Goal: Information Seeking & Learning: Learn about a topic

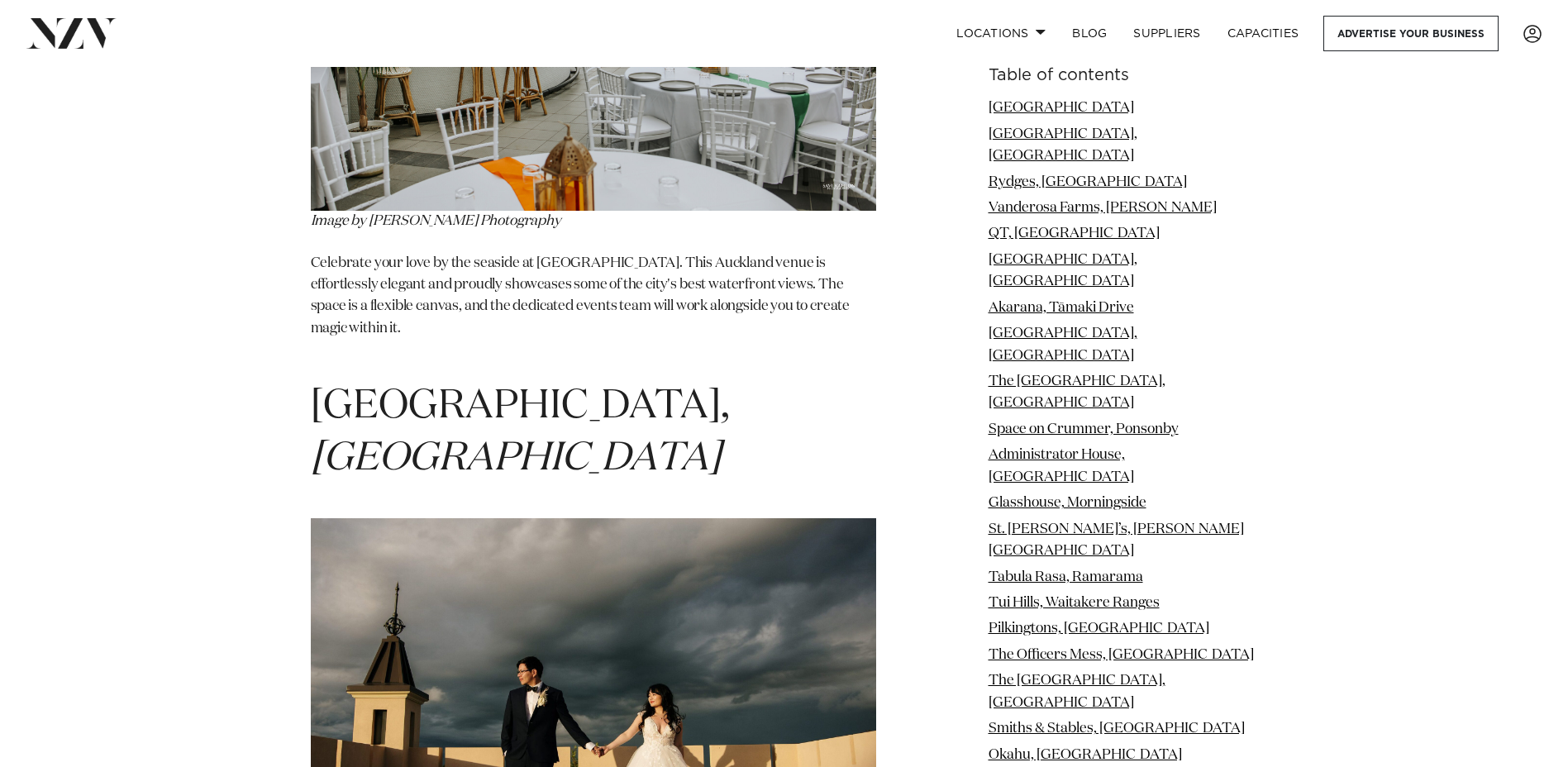
scroll to position [2563, 0]
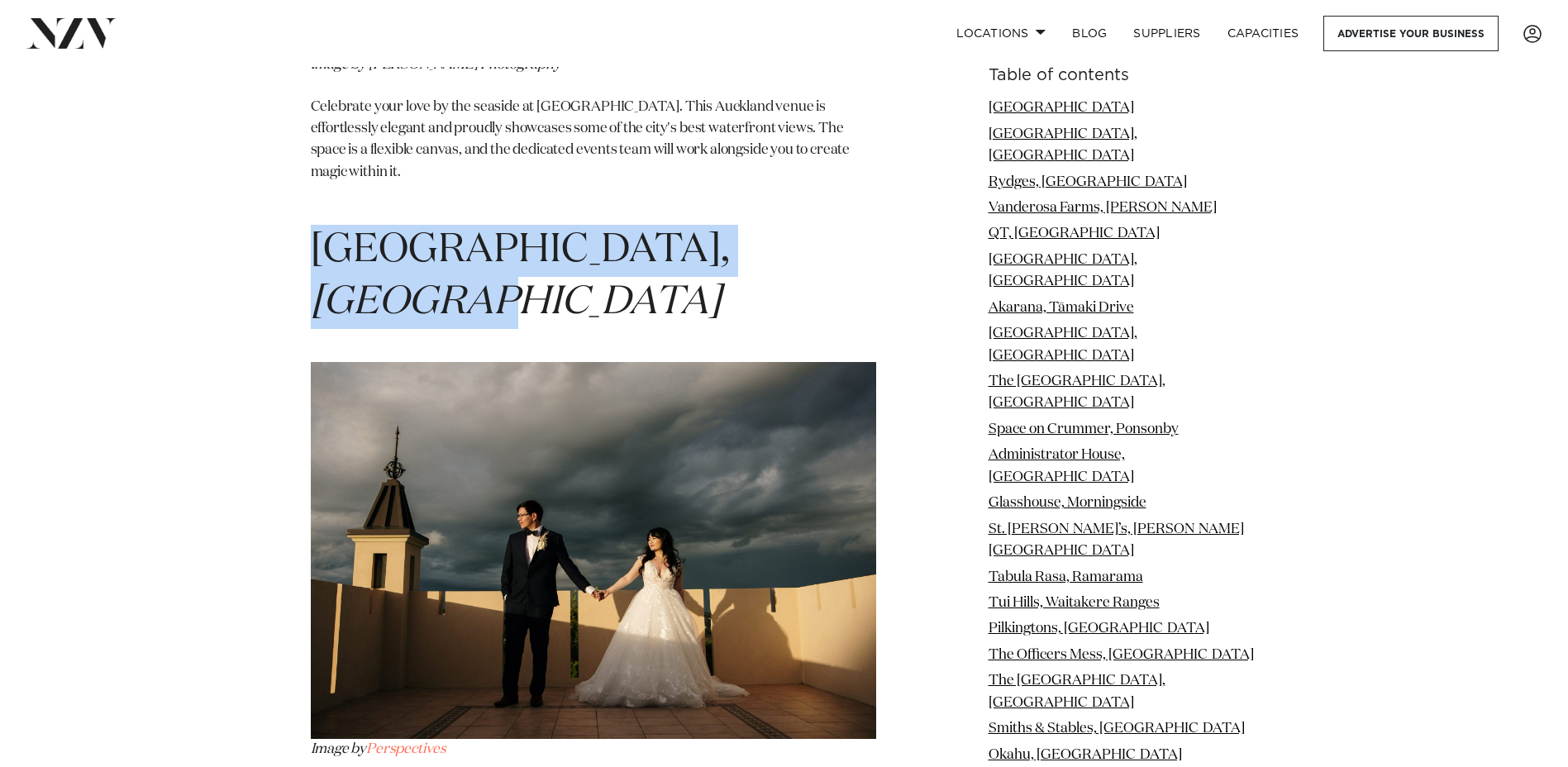
drag, startPoint x: 310, startPoint y: 184, endPoint x: 812, endPoint y: 181, distance: 502.0
click at [812, 225] on h1 "[GEOGRAPHIC_DATA], [GEOGRAPHIC_DATA]" at bounding box center [593, 277] width 566 height 104
copy span "[GEOGRAPHIC_DATA], [GEOGRAPHIC_DATA]"
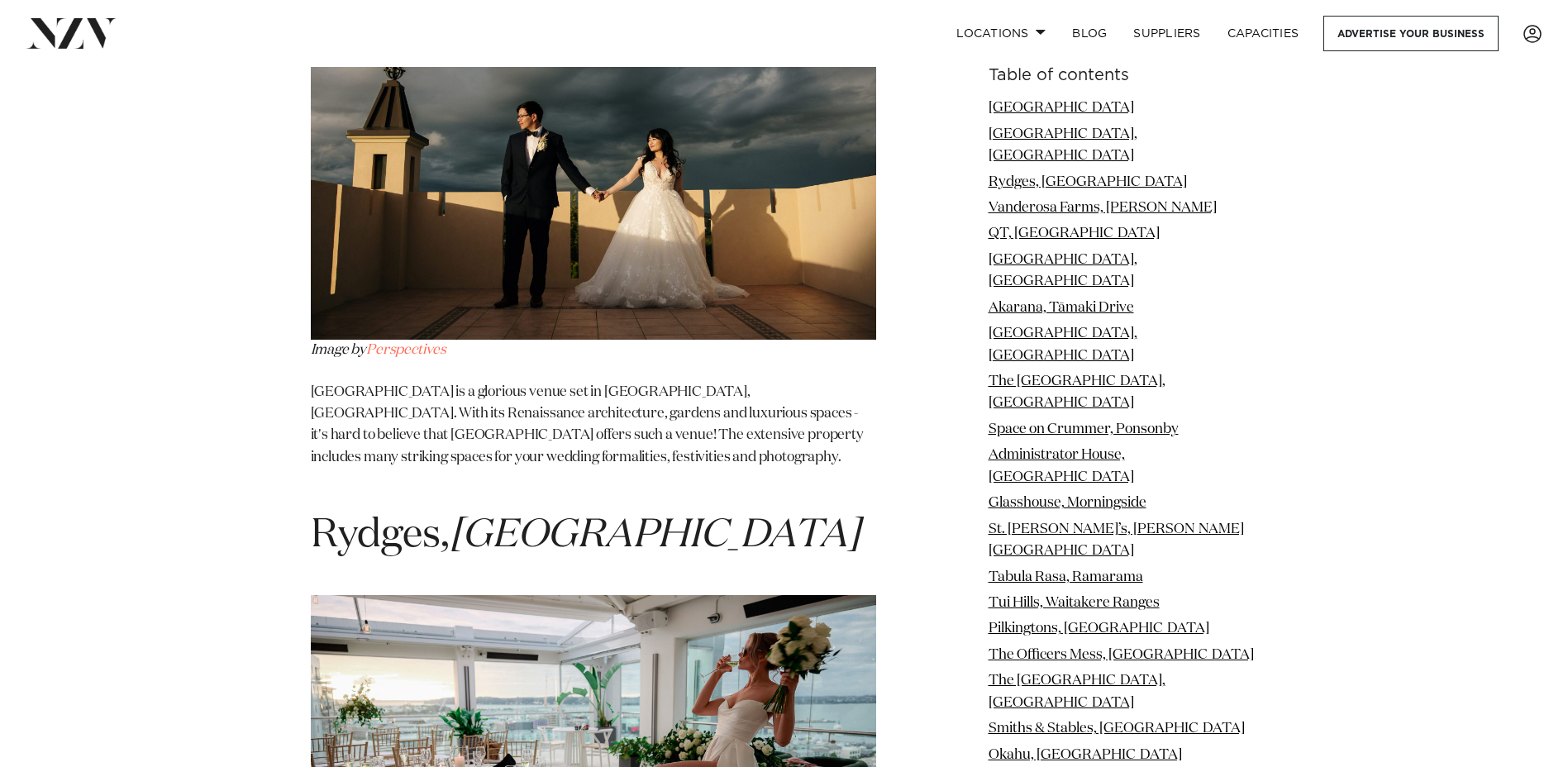
scroll to position [2812, 0]
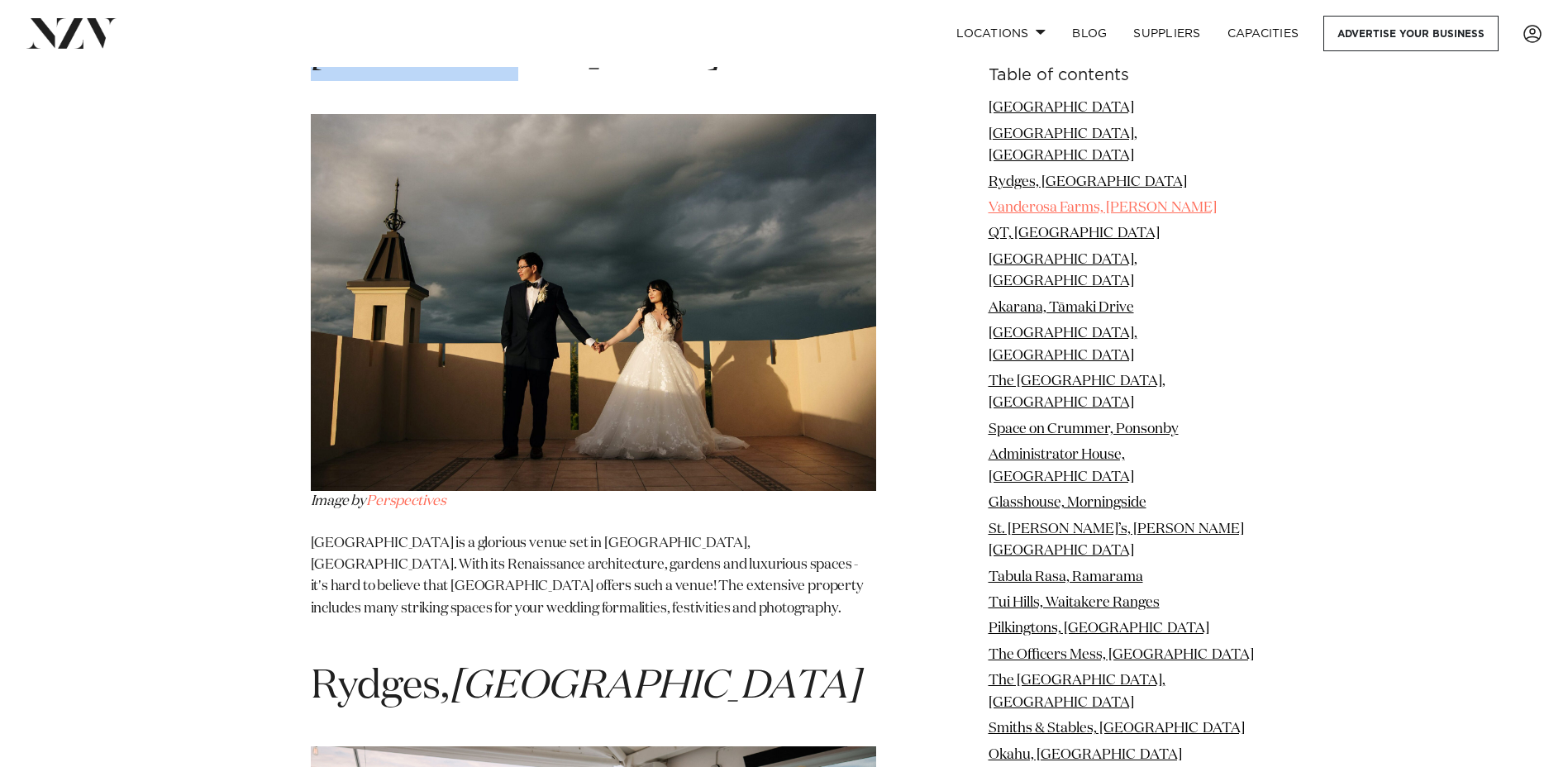
click at [1087, 201] on link "Vanderosa Farms, [PERSON_NAME]" at bounding box center [1102, 208] width 229 height 14
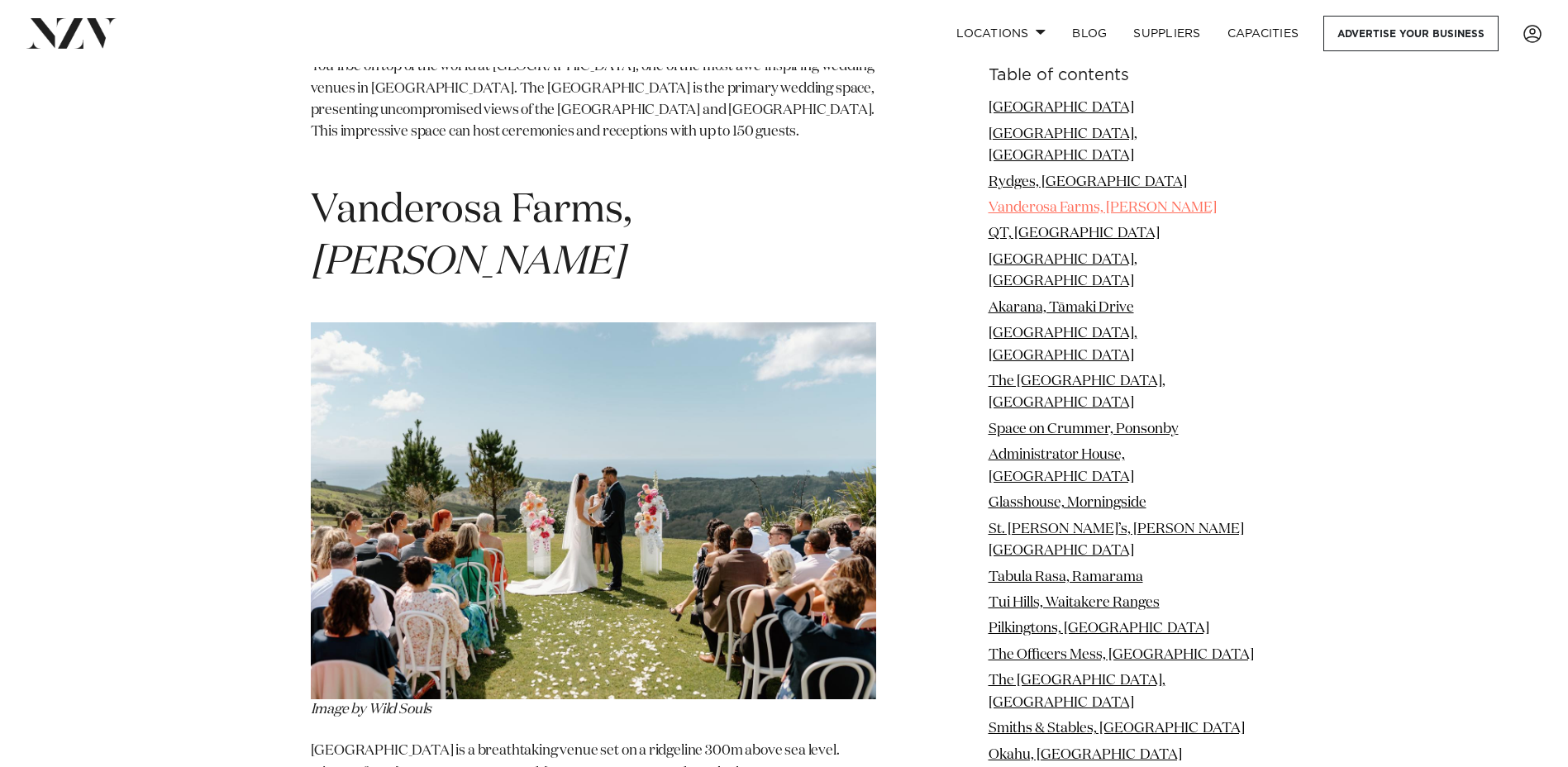
scroll to position [3896, 0]
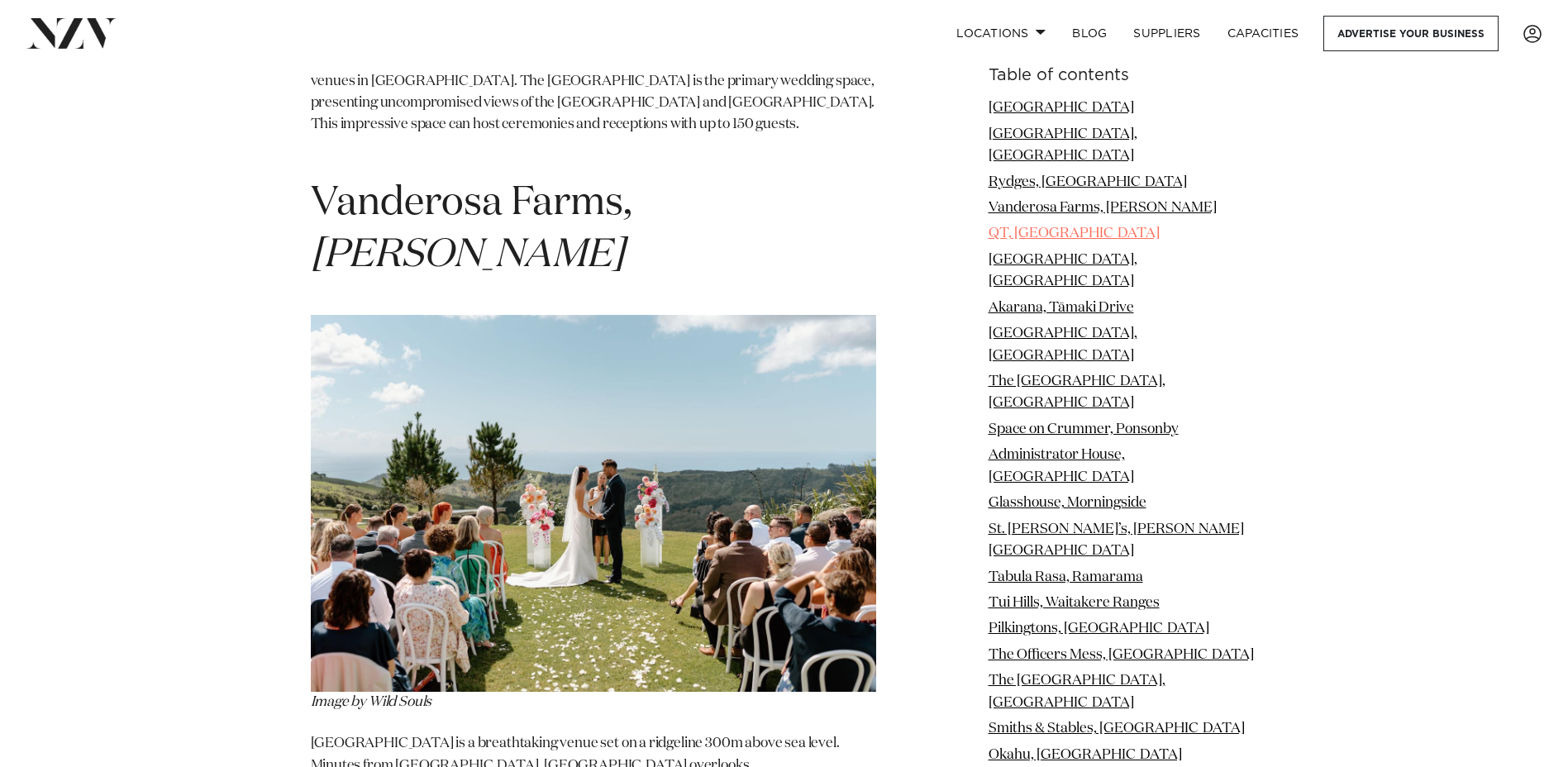
click at [1057, 227] on link "QT, [GEOGRAPHIC_DATA]" at bounding box center [1074, 234] width 171 height 14
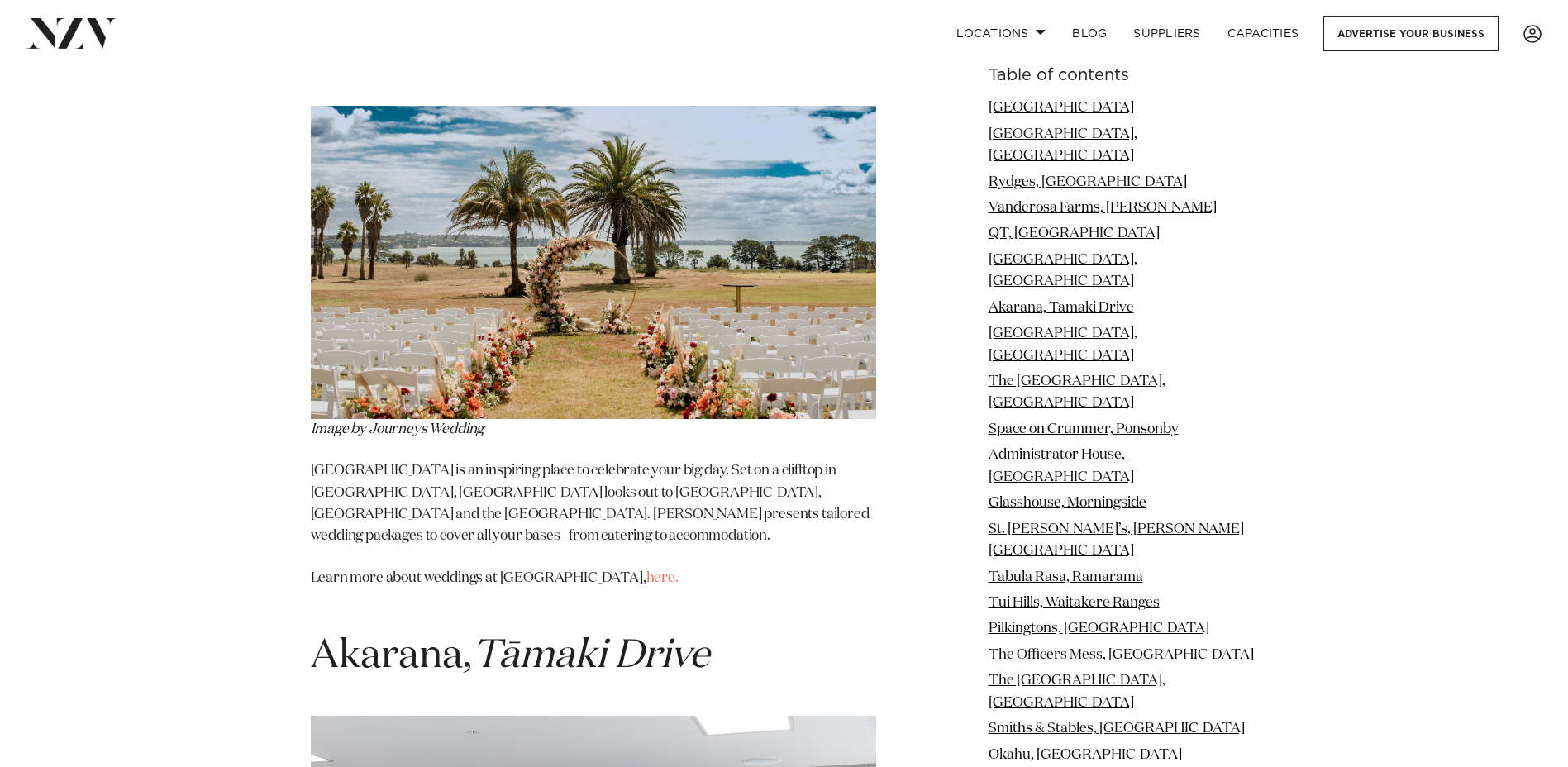
scroll to position [5191, 0]
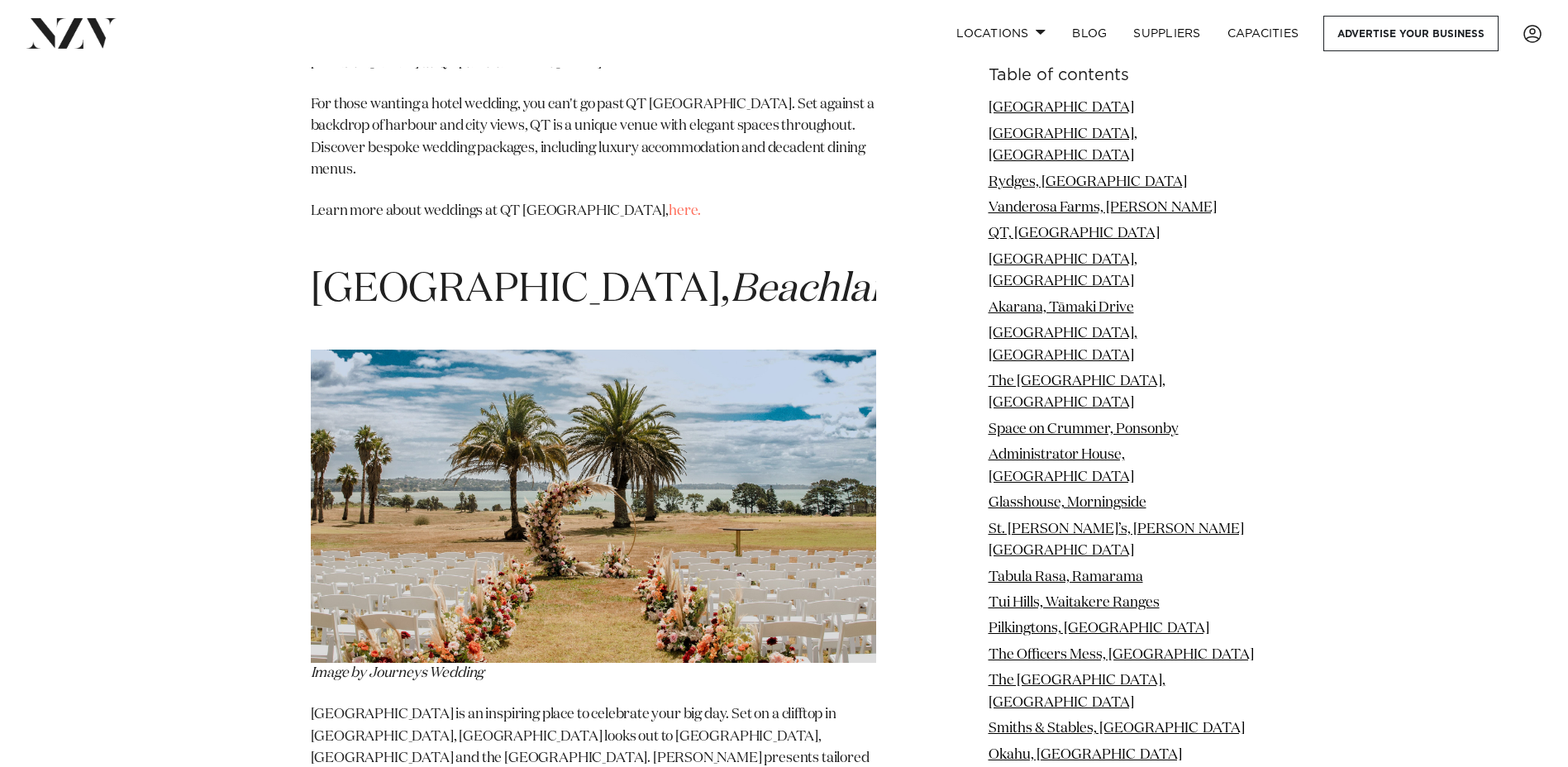
drag, startPoint x: 318, startPoint y: 74, endPoint x: 825, endPoint y: 89, distance: 507.2
click at [825, 270] on span "[GEOGRAPHIC_DATA], [GEOGRAPHIC_DATA]" at bounding box center [623, 290] width 624 height 40
copy span "[GEOGRAPHIC_DATA],"
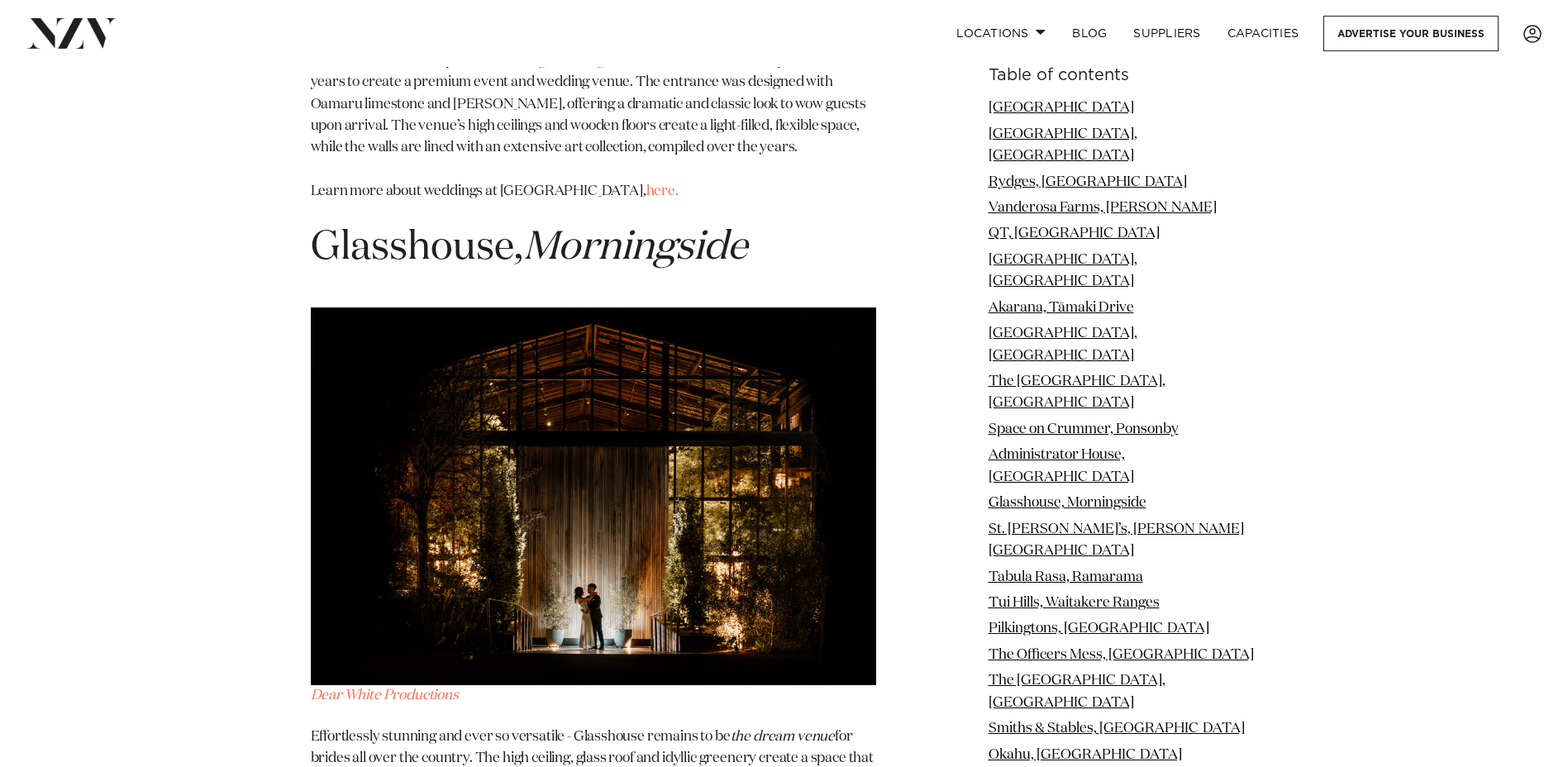
scroll to position [9326, 0]
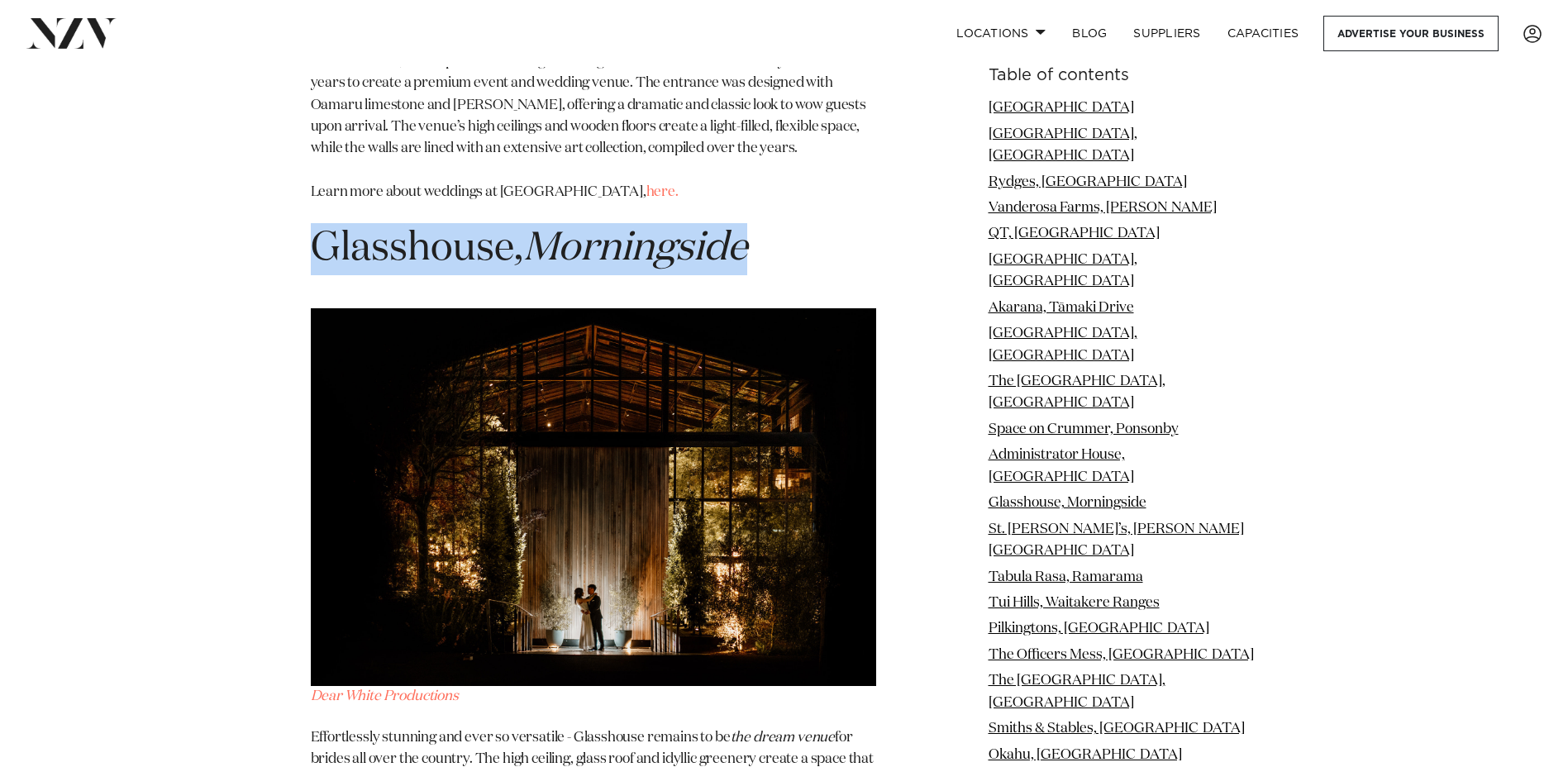
drag, startPoint x: 306, startPoint y: 91, endPoint x: 770, endPoint y: 111, distance: 464.4
copy h1 "Glasshouse, Morningside"
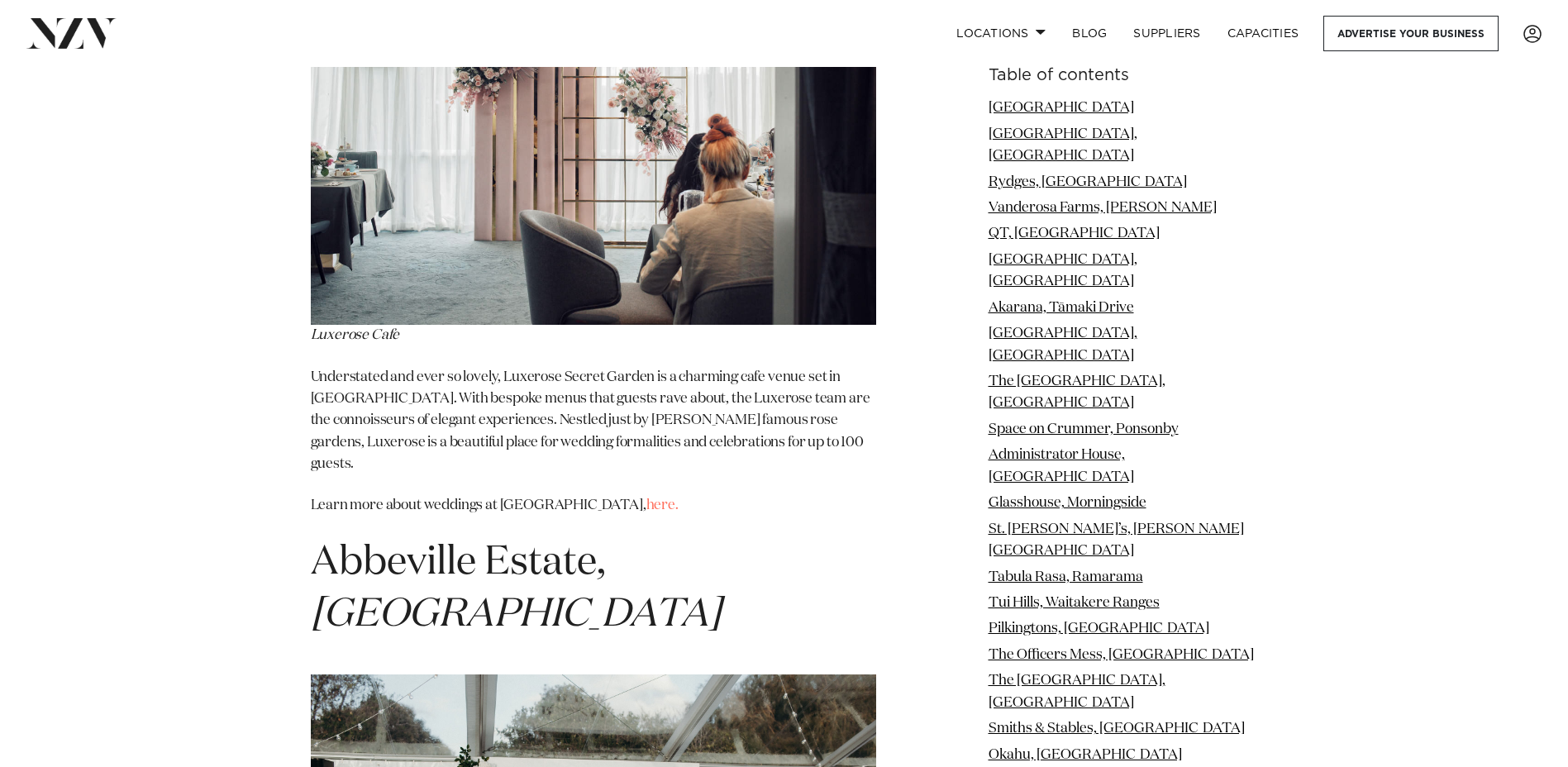
scroll to position [16934, 0]
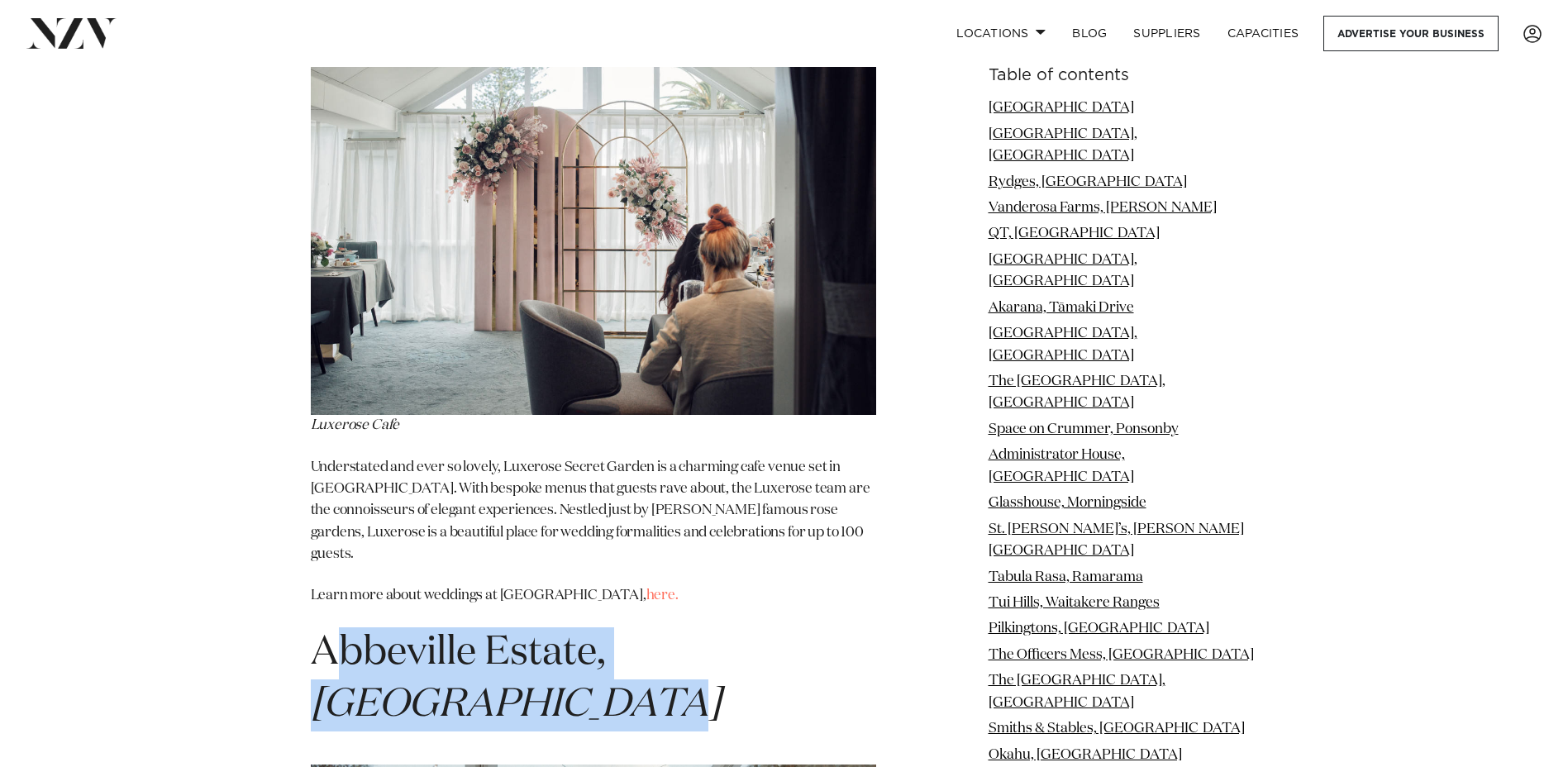
drag, startPoint x: 466, startPoint y: 164, endPoint x: 326, endPoint y: 106, distance: 151.5
click at [326, 628] on h1 "[GEOGRAPHIC_DATA], [GEOGRAPHIC_DATA]" at bounding box center [593, 680] width 566 height 104
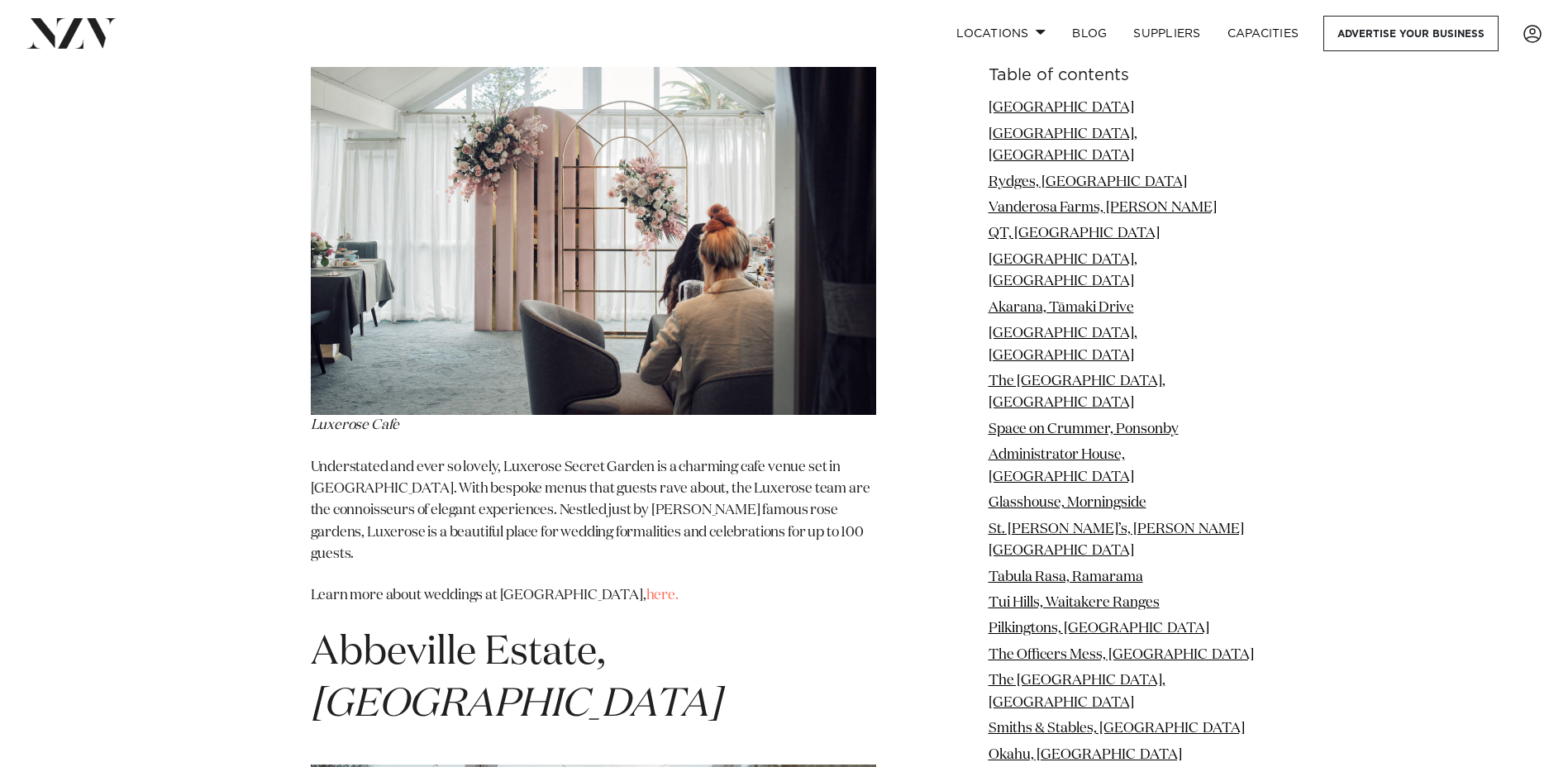
drag, startPoint x: 326, startPoint y: 106, endPoint x: 304, endPoint y: 104, distance: 22.1
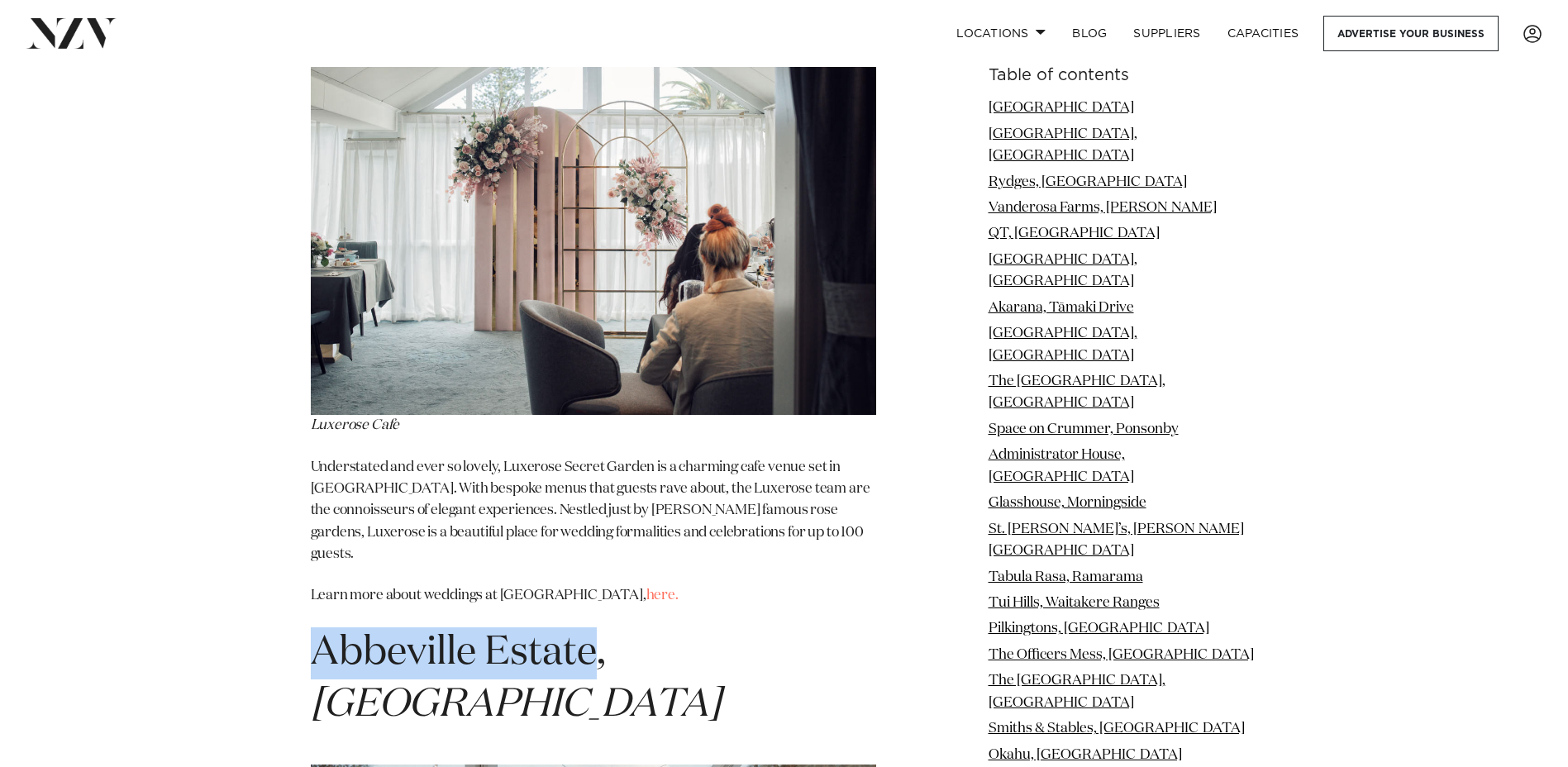
drag, startPoint x: 309, startPoint y: 109, endPoint x: 600, endPoint y: 110, distance: 291.0
copy span "Abbeville Estate"
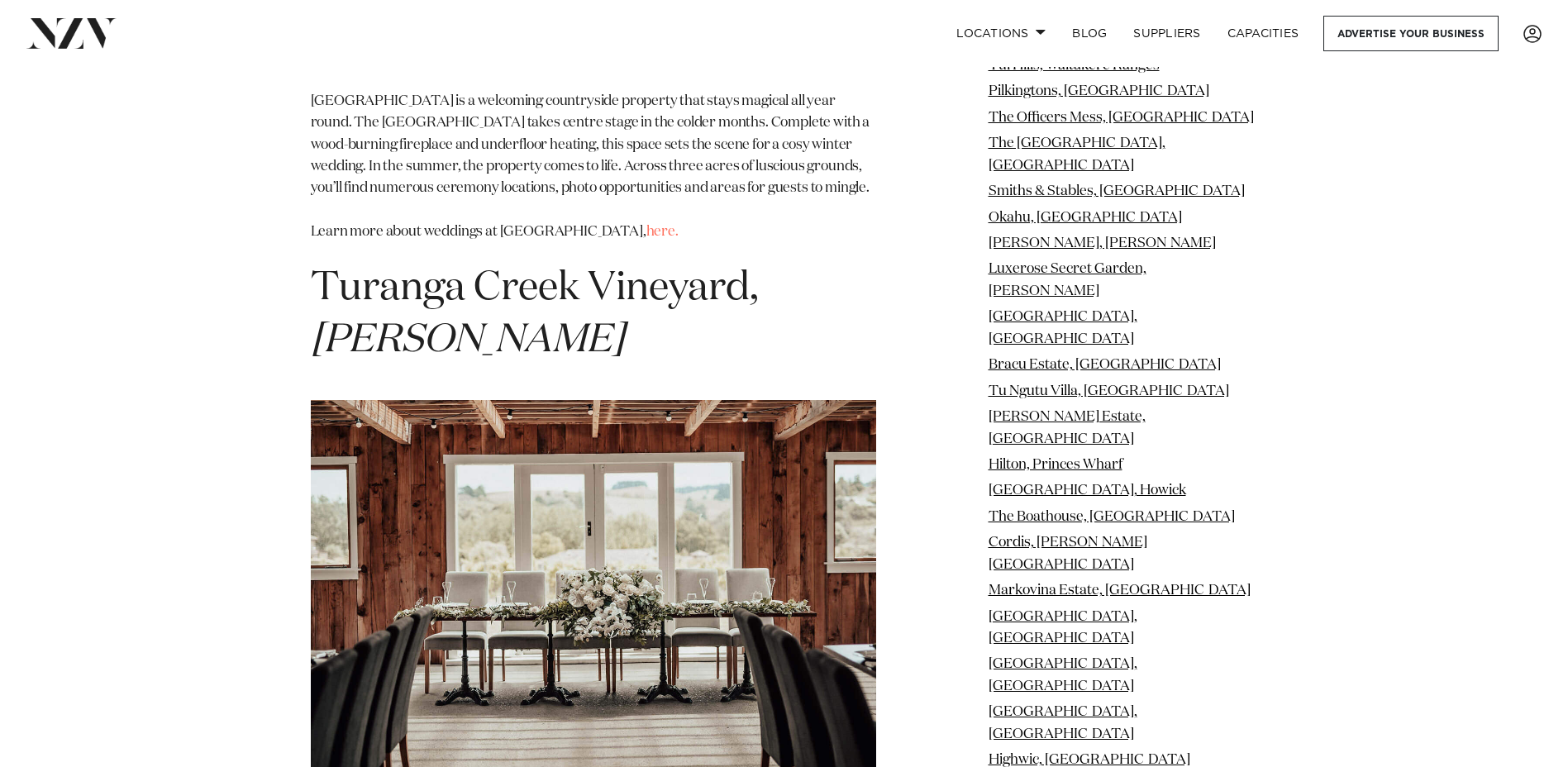
scroll to position [28594, 0]
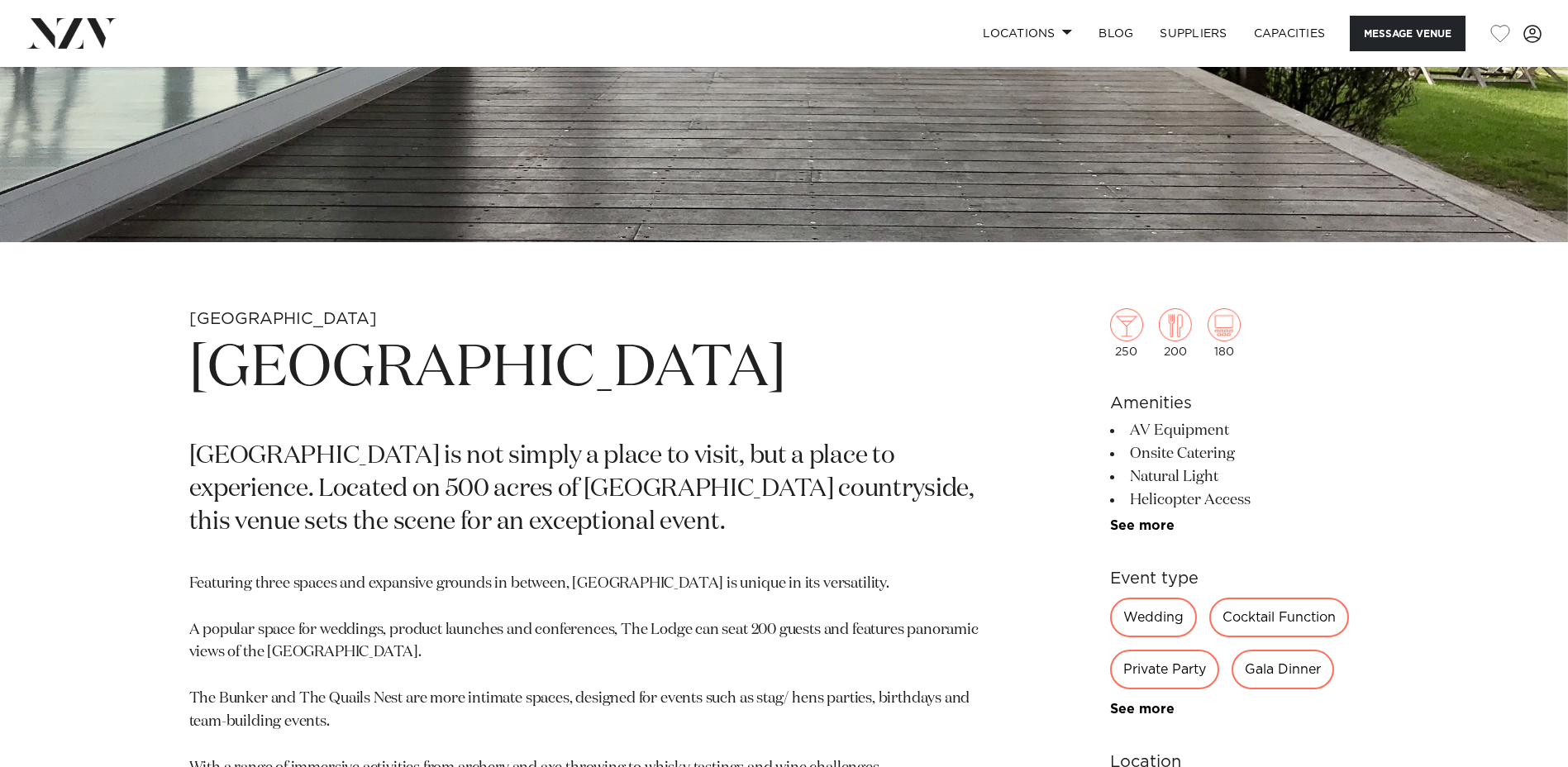
scroll to position [662, 0]
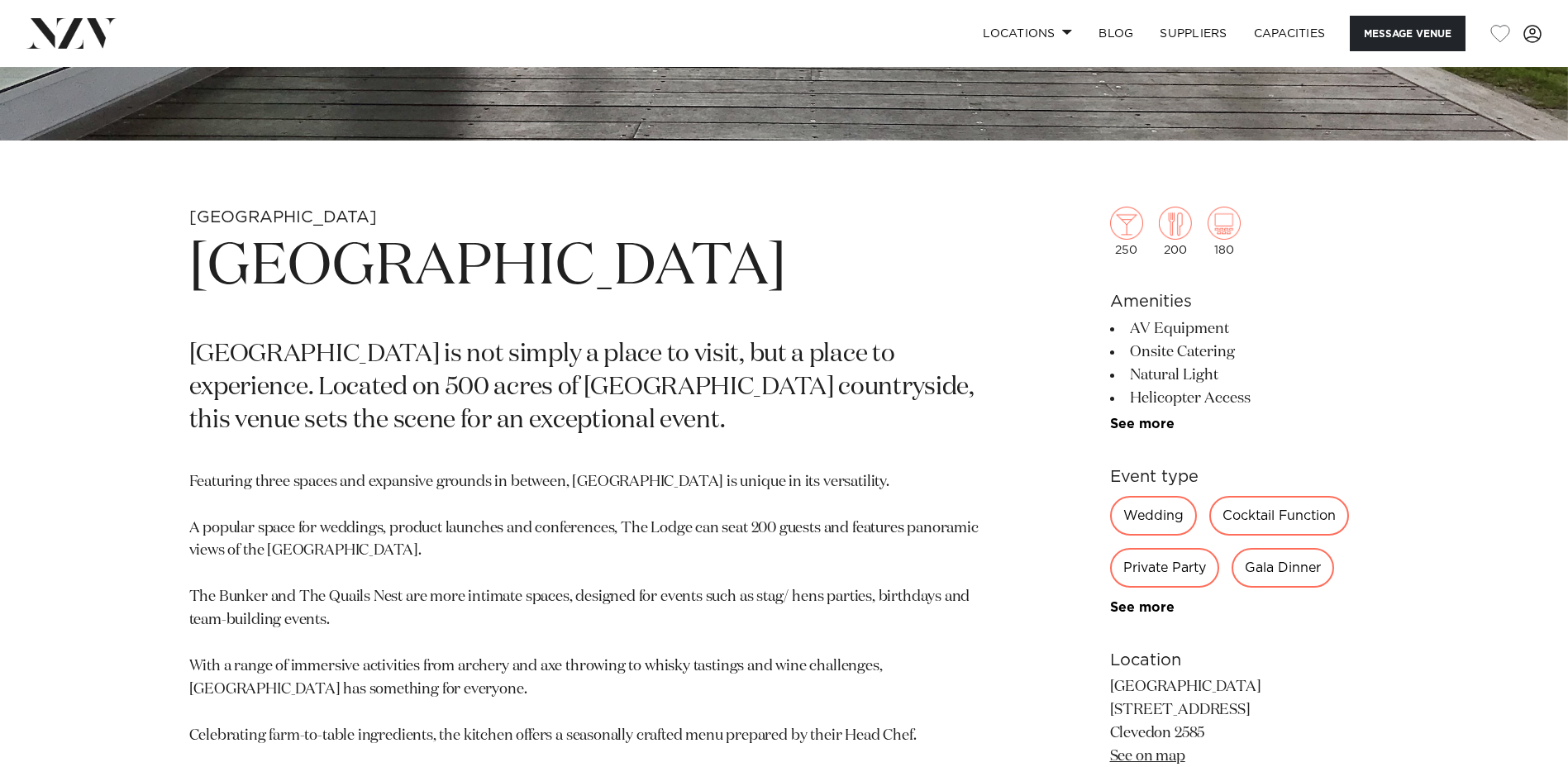
click at [1145, 512] on div "Wedding" at bounding box center [1153, 516] width 87 height 40
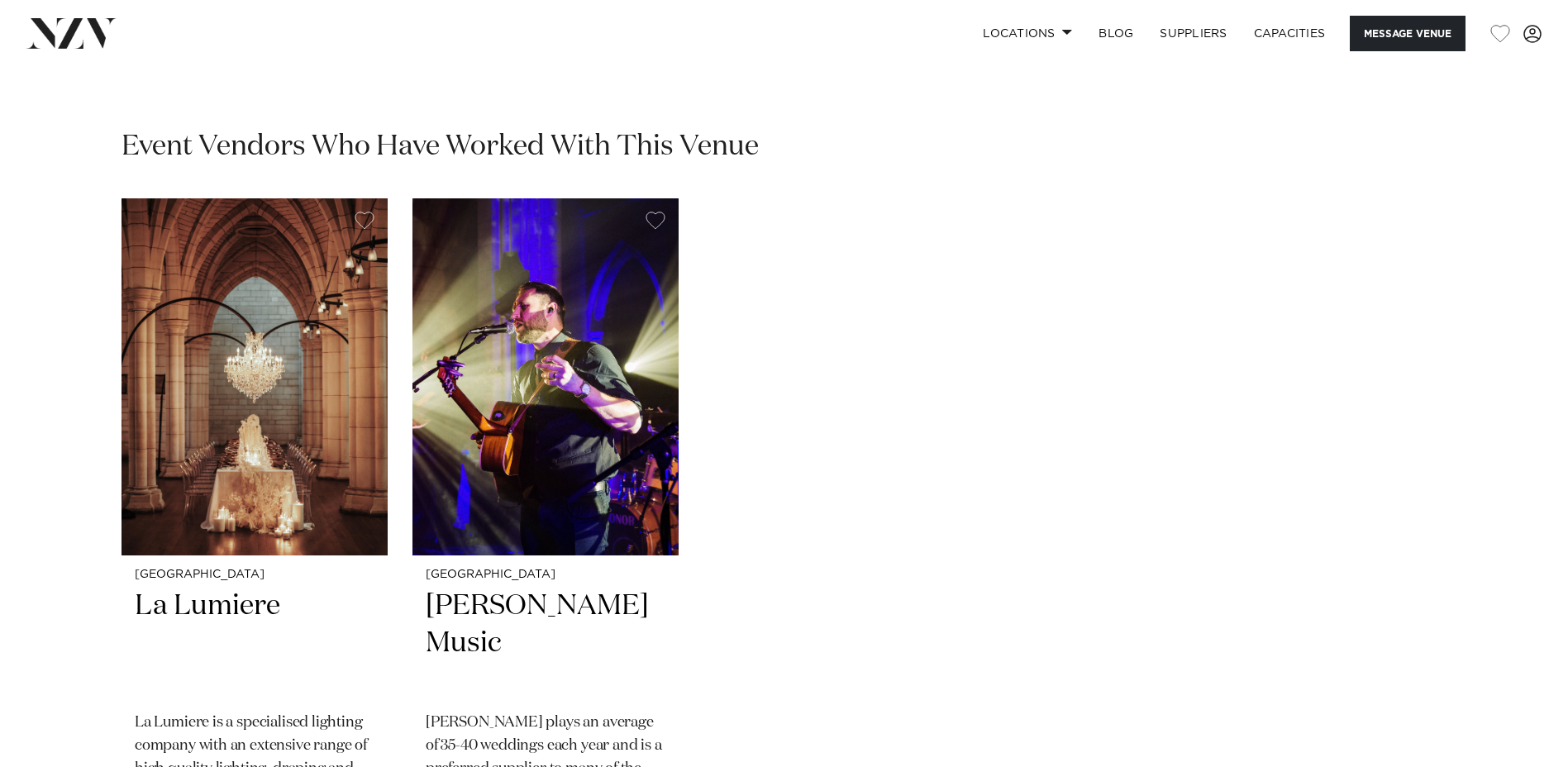
scroll to position [2316, 0]
